Goal: Task Accomplishment & Management: Manage account settings

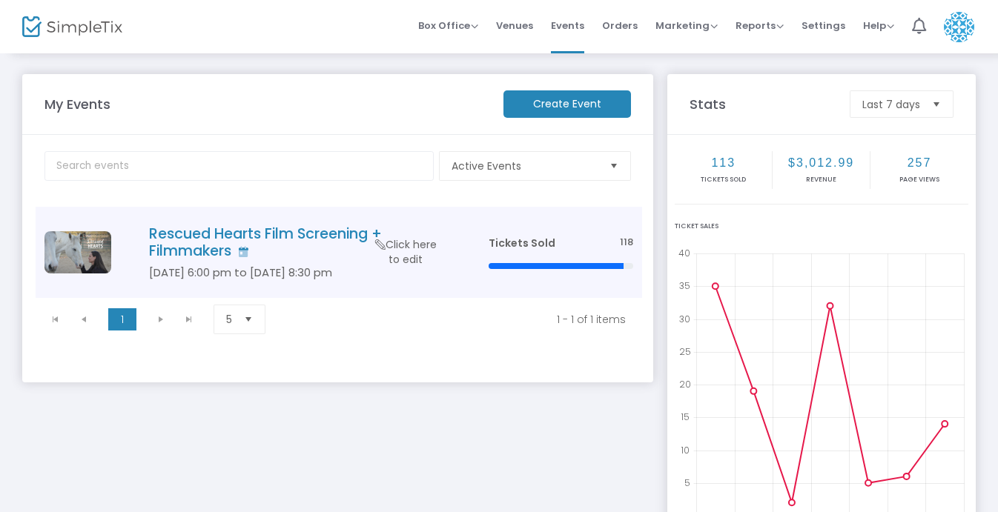
click at [274, 235] on h4 "Rescued Hearts Film Screening + Filmmakers" at bounding box center [296, 242] width 295 height 35
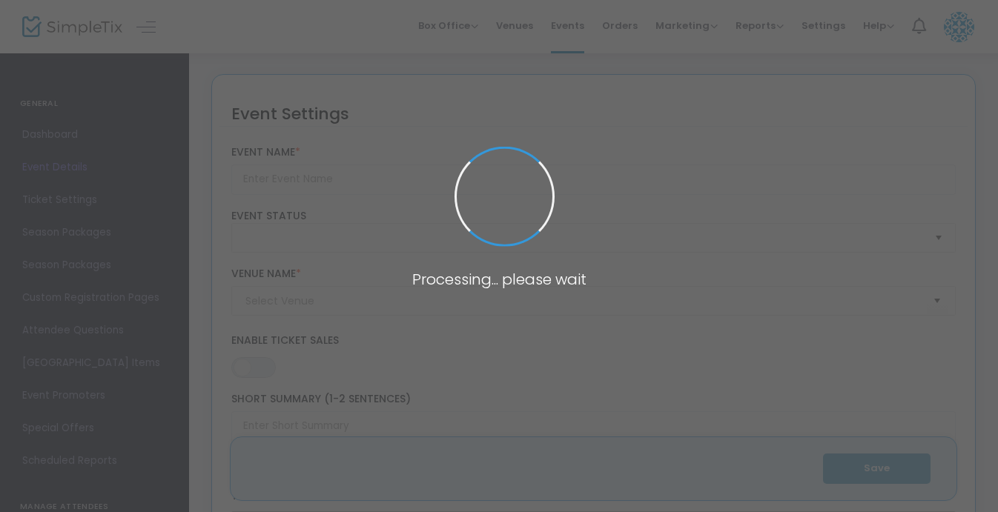
type input "Rescued Hearts Film Screening + Filmmakers"
type textarea "Join us for a special screening of Rescued Hearts for the first time in [US_STA…"
type input "Buy Tickets"
checkbox input "true"
type input "[PERSON_NAME] Theaters - Tempe Marketplace 16"
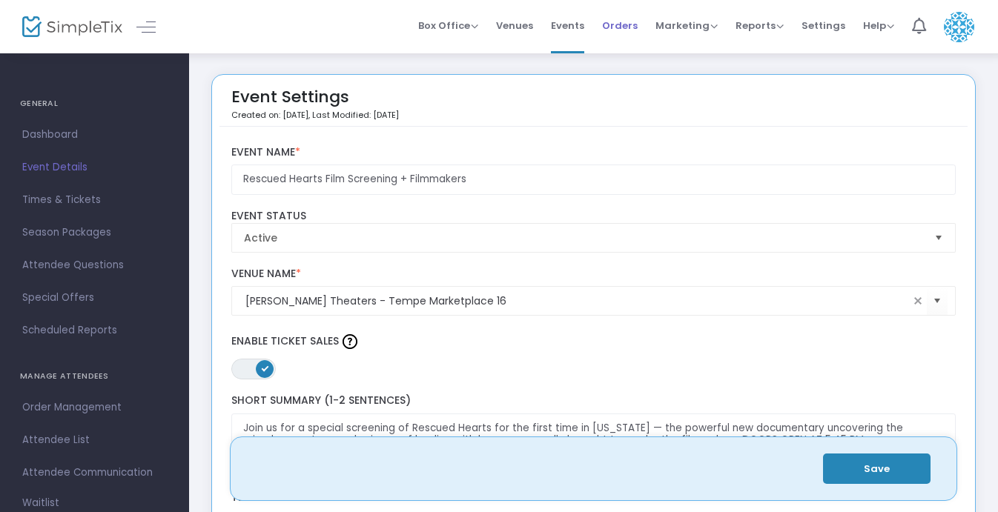
click at [617, 24] on span "Orders" at bounding box center [620, 26] width 36 height 38
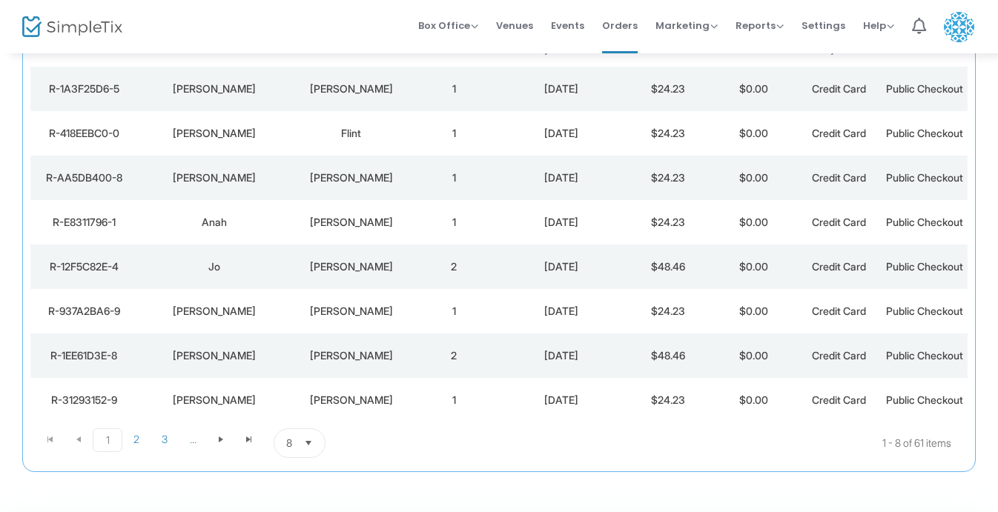
scroll to position [193, 0]
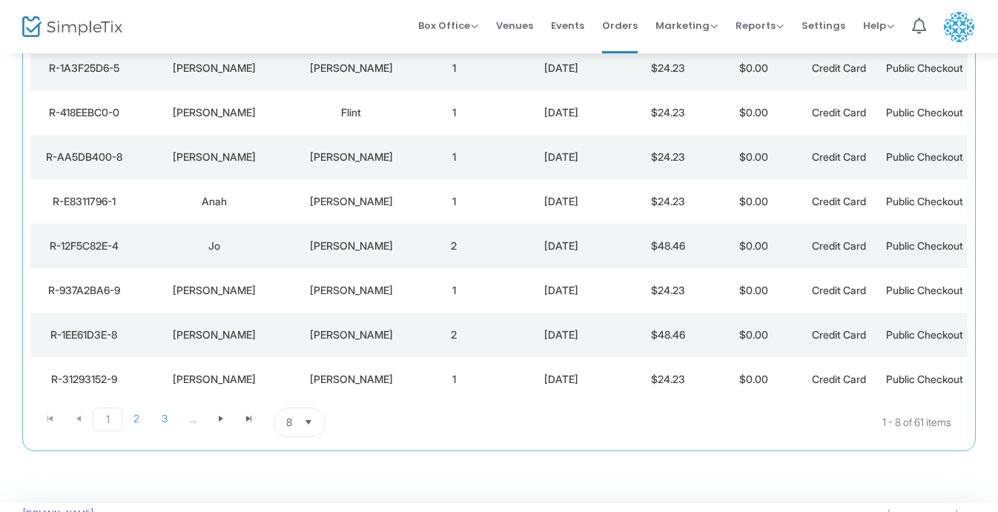
click at [254, 254] on div "Jo" at bounding box center [214, 246] width 147 height 15
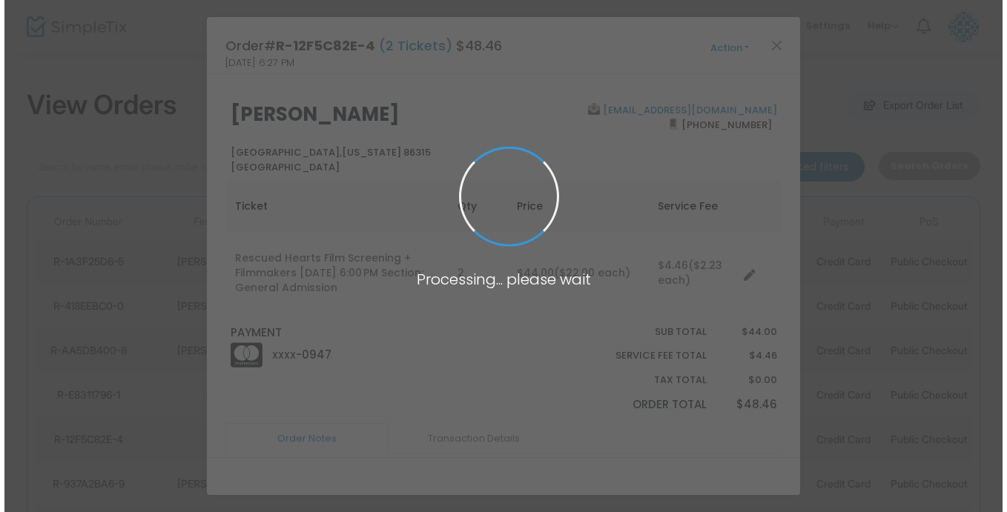
scroll to position [0, 0]
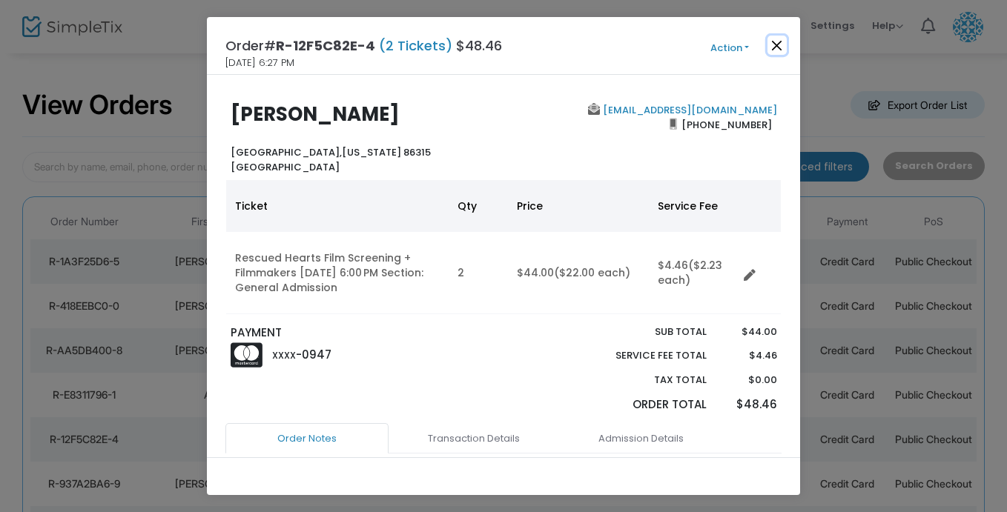
click at [771, 45] on button "Close" at bounding box center [776, 45] width 19 height 19
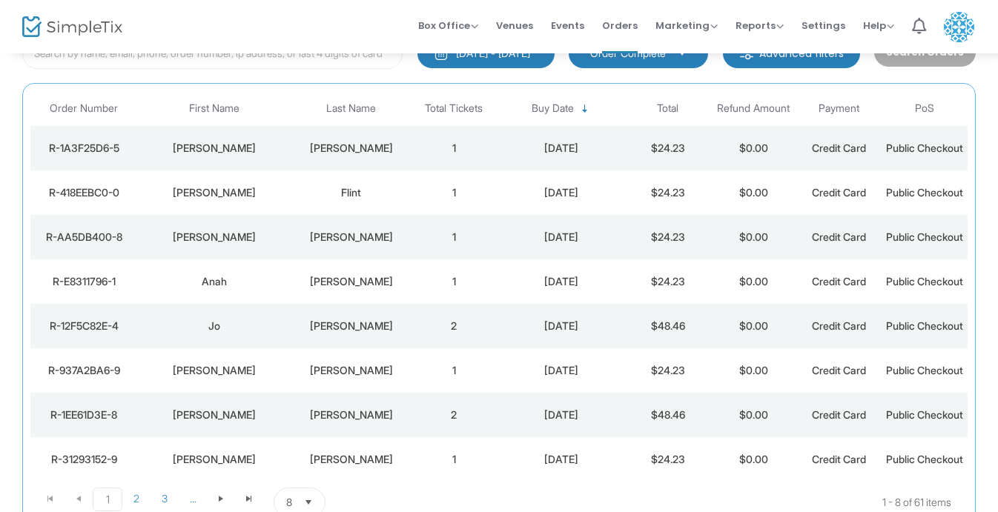
scroll to position [99, 0]
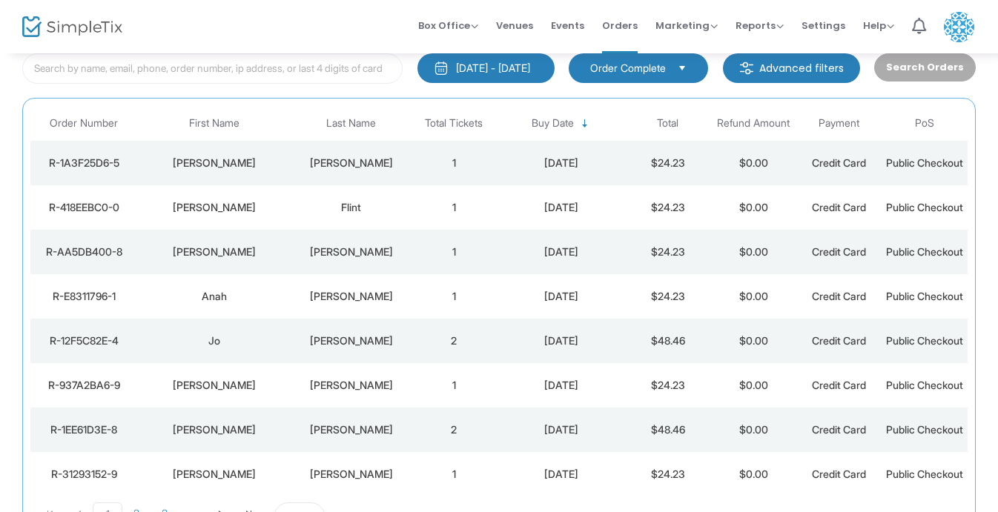
click at [360, 304] on div "[PERSON_NAME]" at bounding box center [351, 296] width 113 height 15
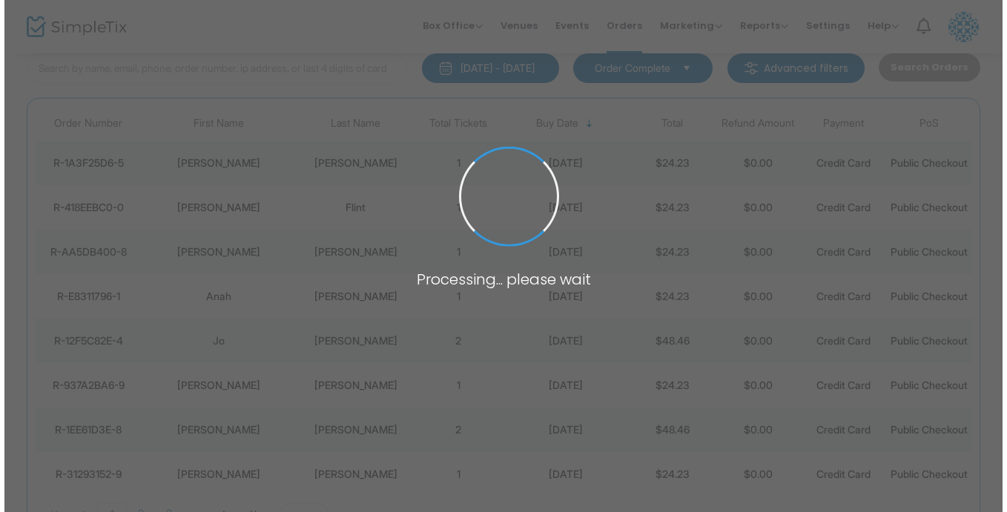
scroll to position [0, 0]
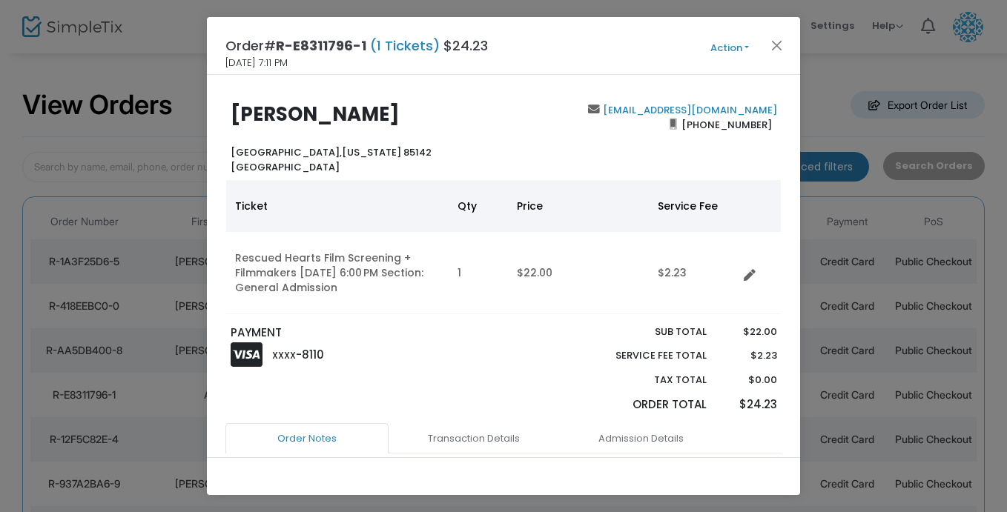
drag, startPoint x: 431, startPoint y: 111, endPoint x: 235, endPoint y: 119, distance: 196.6
click at [236, 116] on h2 "[PERSON_NAME]" at bounding box center [364, 114] width 266 height 23
copy b "[PERSON_NAME]"
click at [772, 43] on button "Close" at bounding box center [776, 45] width 19 height 19
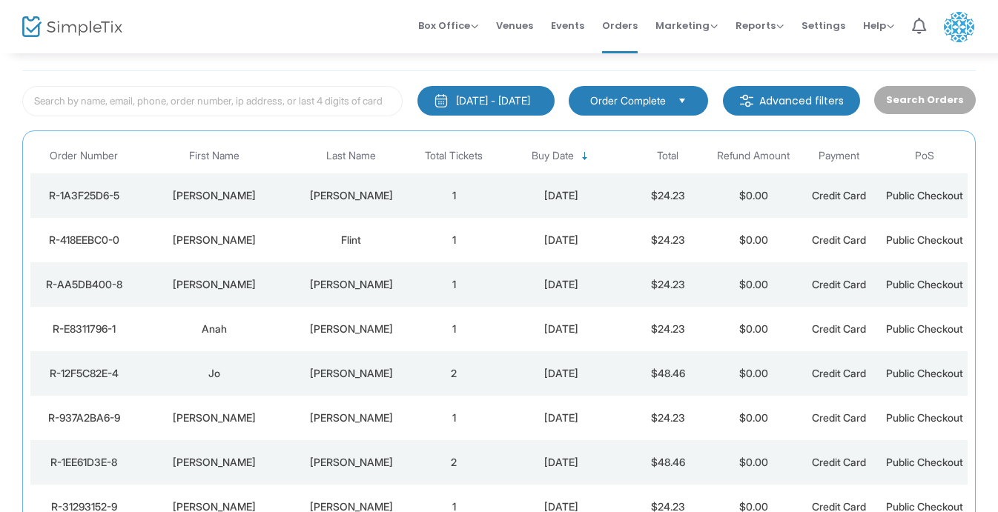
scroll to position [87, 0]
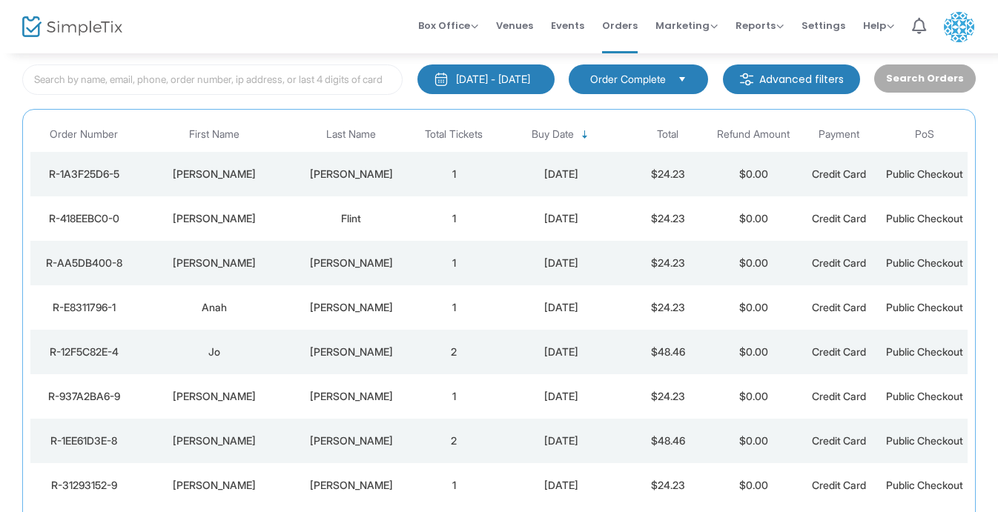
click at [364, 271] on div "[PERSON_NAME]" at bounding box center [351, 263] width 113 height 15
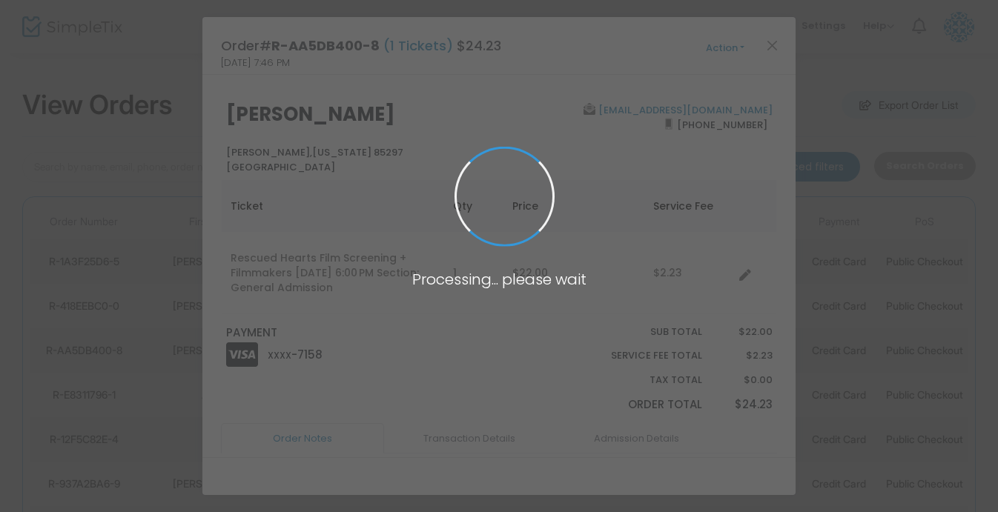
scroll to position [0, 0]
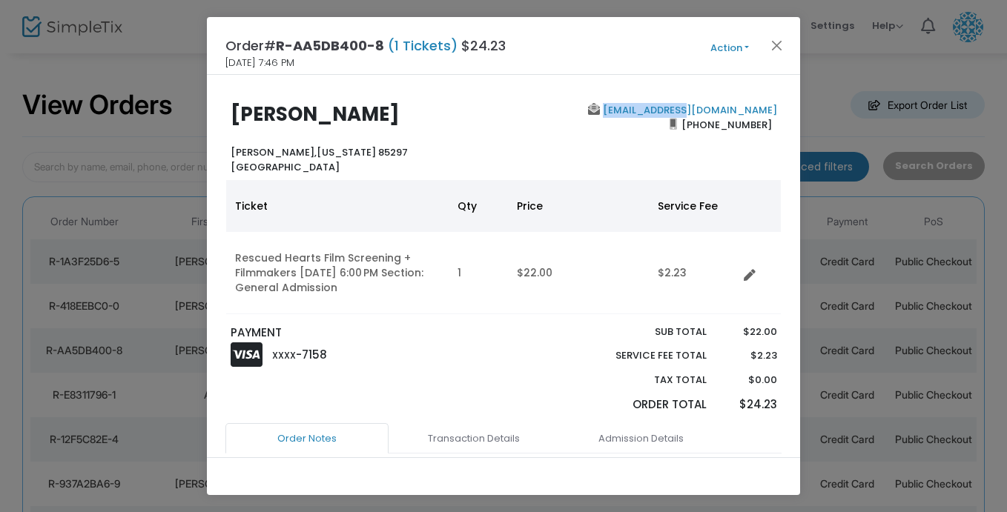
drag, startPoint x: 773, startPoint y: 110, endPoint x: 675, endPoint y: 108, distance: 97.9
click at [676, 108] on div "[EMAIL_ADDRESS][DOMAIN_NAME] [PHONE_NUMBER]" at bounding box center [643, 138] width 280 height 71
copy link "[EMAIL_ADDRESS][DOMAIN_NAME]"
click at [777, 43] on button "Close" at bounding box center [776, 45] width 19 height 19
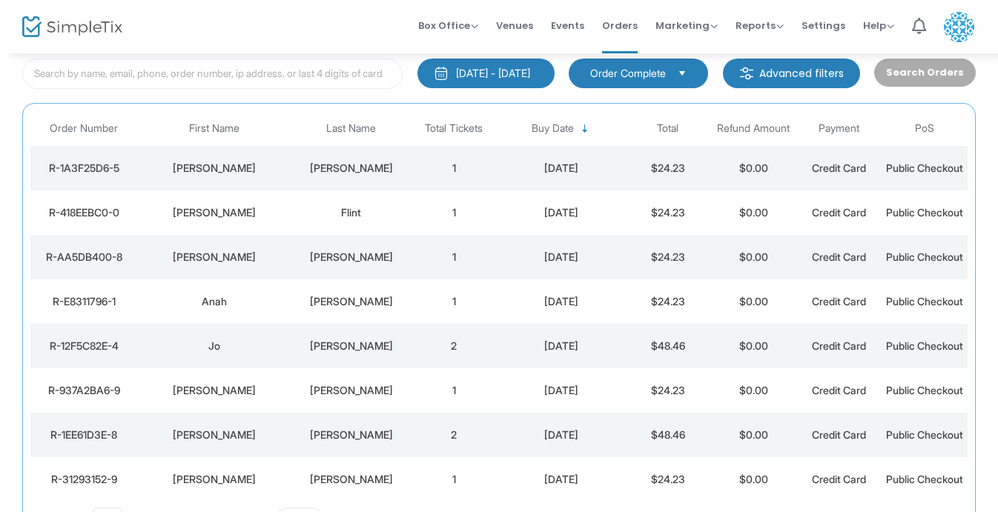
scroll to position [87, 0]
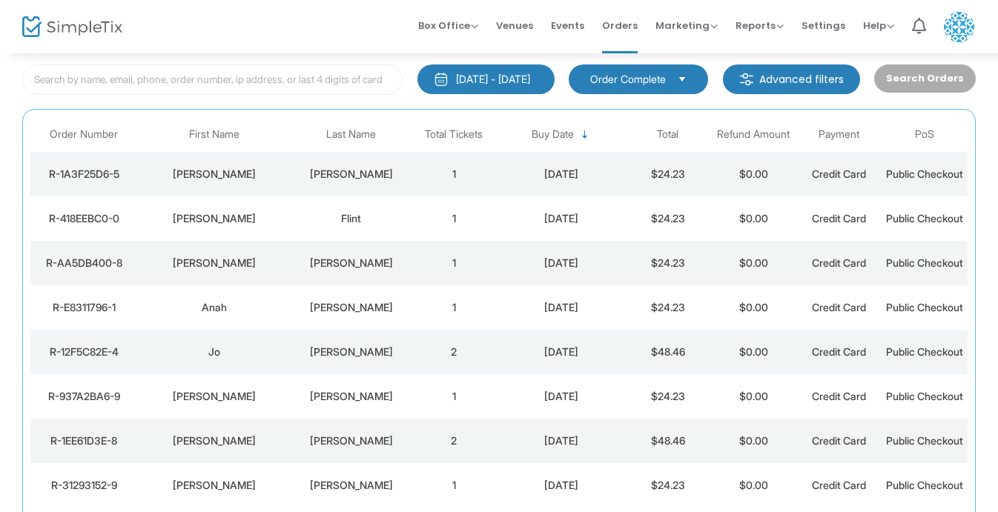
click at [327, 226] on div "Flint" at bounding box center [351, 218] width 113 height 15
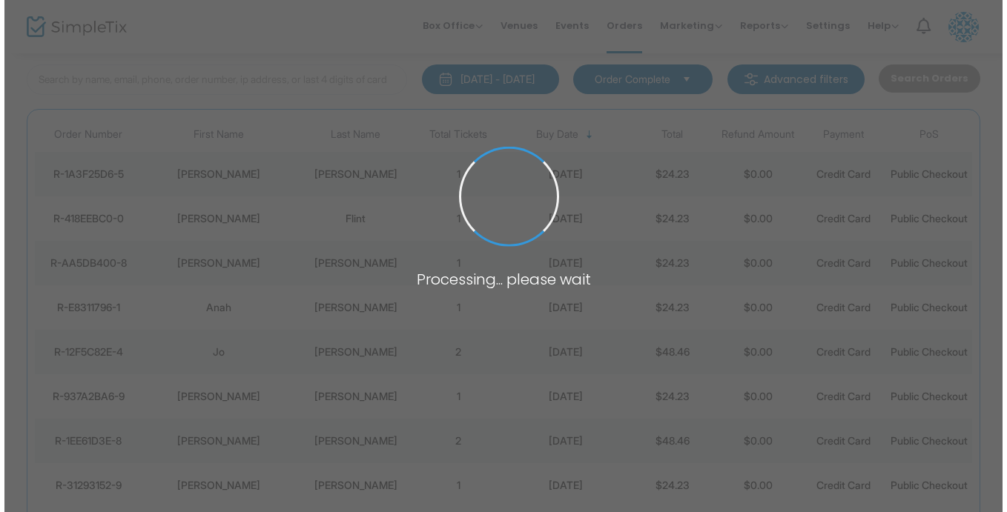
scroll to position [0, 0]
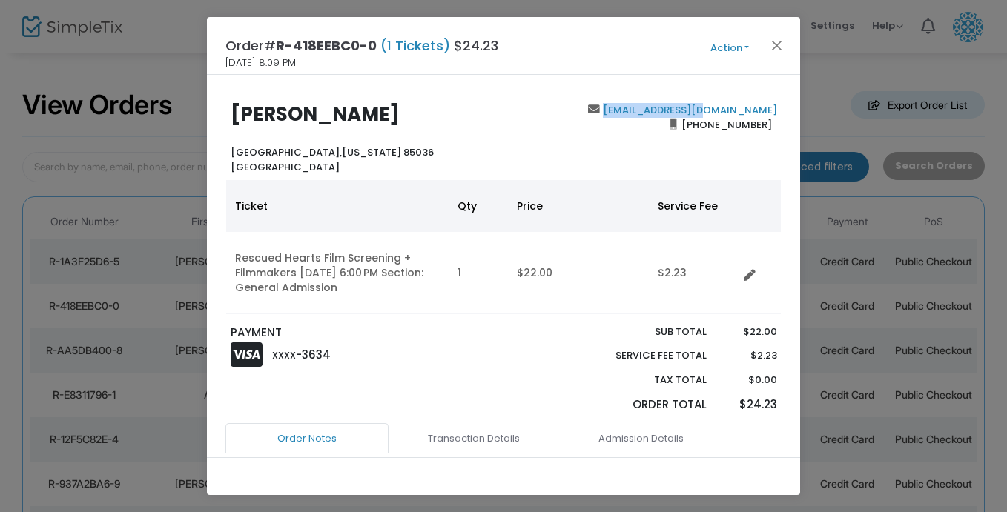
drag, startPoint x: 768, startPoint y: 115, endPoint x: 673, endPoint y: 112, distance: 94.9
click at [673, 112] on div "[EMAIL_ADDRESS][DOMAIN_NAME] [PHONE_NUMBER]" at bounding box center [643, 138] width 280 height 71
copy link "[EMAIL_ADDRESS][DOMAIN_NAME]"
